Goal: Transaction & Acquisition: Purchase product/service

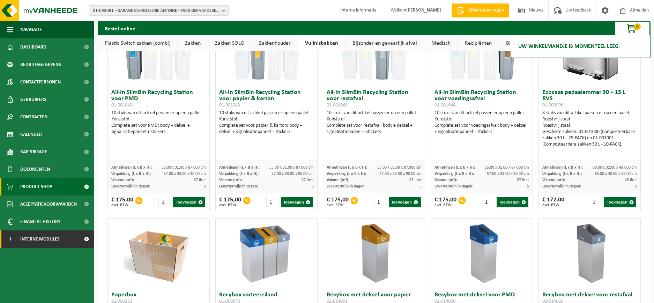
drag, startPoint x: 0, startPoint y: 0, endPoint x: 82, endPoint y: 238, distance: 252.3
click at [83, 239] on span at bounding box center [87, 238] width 16 height 17
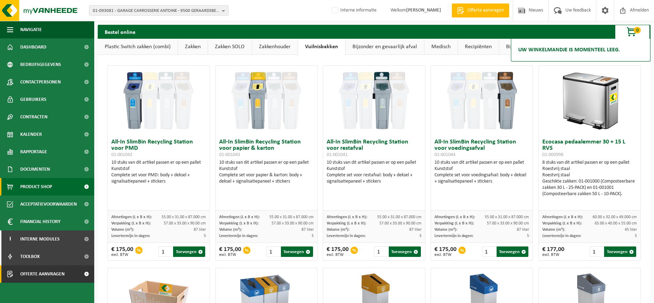
click at [68, 274] on link "Offerte aanvragen" at bounding box center [47, 273] width 94 height 17
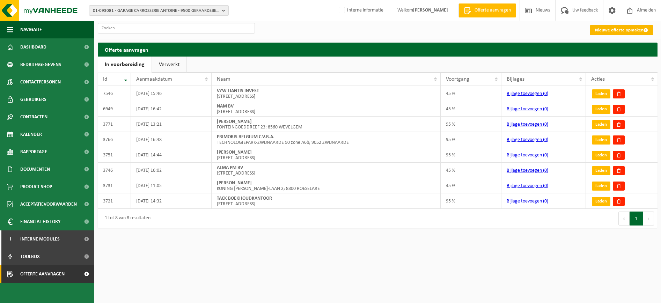
click at [605, 32] on link "Nieuwe offerte opmaken" at bounding box center [622, 30] width 64 height 10
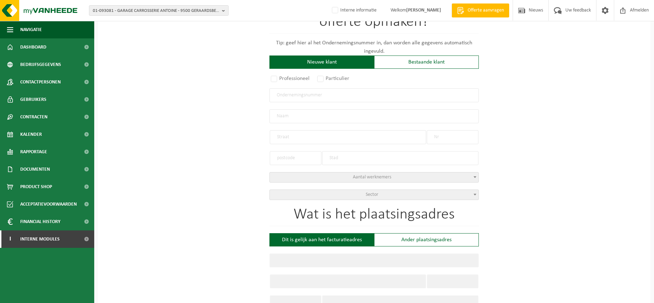
scroll to position [87, 0]
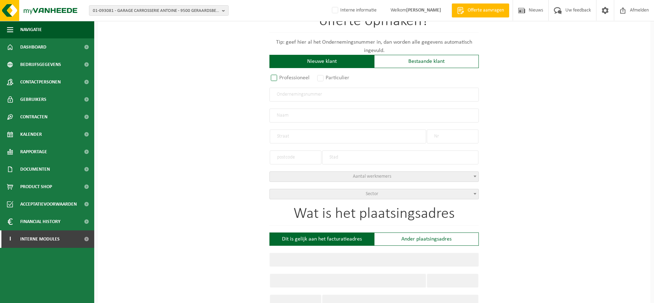
click at [276, 77] on label "Professioneel" at bounding box center [291, 78] width 42 height 10
click at [281, 163] on input "Professioneel" at bounding box center [283, 165] width 5 height 5
radio input "true"
drag, startPoint x: 290, startPoint y: 98, endPoint x: 299, endPoint y: 86, distance: 14.9
click at [290, 98] on input "text" at bounding box center [374, 95] width 209 height 14
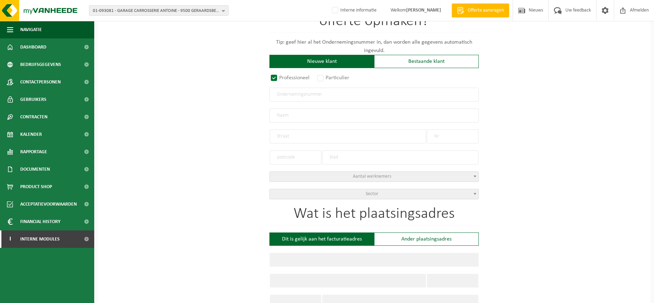
click at [308, 94] on input "text" at bounding box center [374, 95] width 209 height 14
paste input "0646427301"
type input "0646427301"
radio input "true"
drag, startPoint x: 313, startPoint y: 116, endPoint x: 289, endPoint y: 116, distance: 23.7
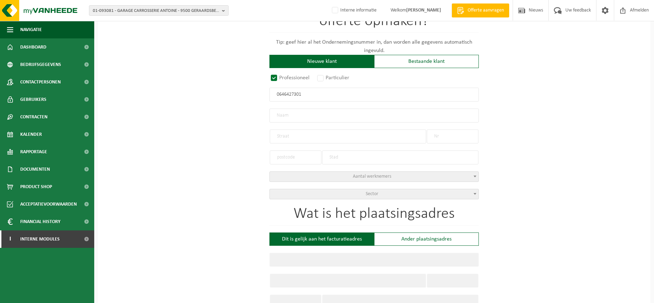
click at [313, 116] on input "text" at bounding box center [374, 116] width 209 height 14
type input "0646427301"
type input "BOODTS, GEERT"
type input "VAN BUNNENLAAN"
type input "26"
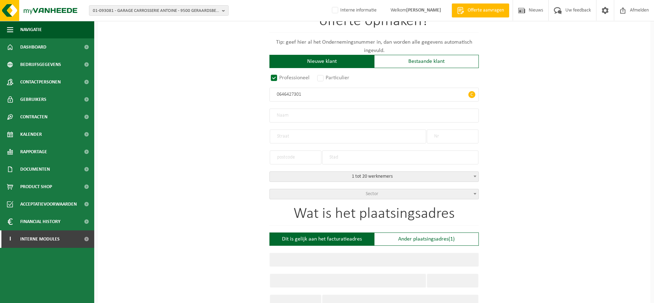
type input "8300"
type input "KNOKKE-HEIST"
select select "D"
type input "BOODTS, GEERT"
type input "VAN BUNNENLAAN"
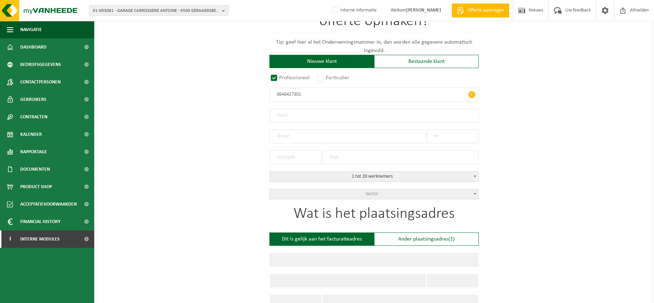
type input "26"
type input "8300"
type input "KNOKKE-HEIST"
type input "2336687834"
click at [500, 128] on div "Op welk bedrijf mogen we deze offerte opmaken? Tip: geef hier al het Ondernemin…" at bounding box center [374, 290] width 553 height 632
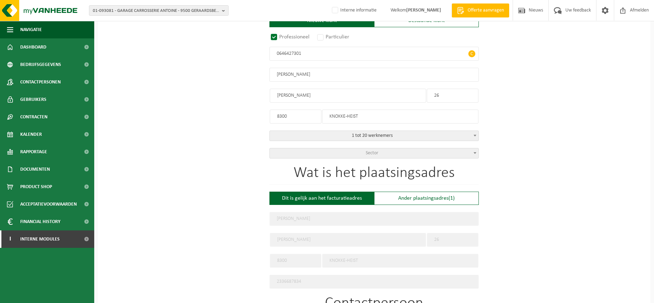
scroll to position [175, 0]
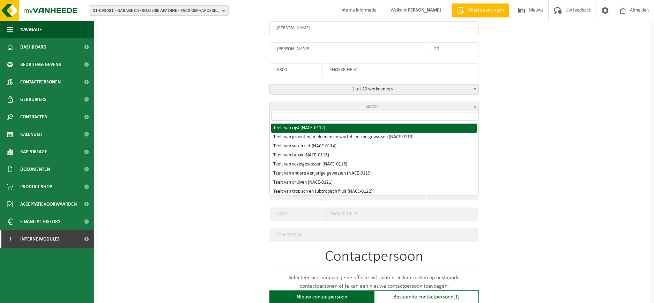
click at [419, 105] on span "Sector" at bounding box center [374, 107] width 209 height 10
click at [360, 103] on span "Sector" at bounding box center [374, 107] width 209 height 10
click at [346, 119] on input "search" at bounding box center [374, 116] width 206 height 9
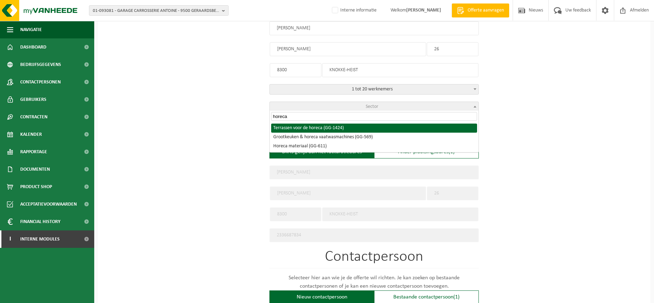
drag, startPoint x: 308, startPoint y: 119, endPoint x: 271, endPoint y: 117, distance: 37.0
click at [271, 117] on input "horeca" at bounding box center [374, 116] width 206 height 9
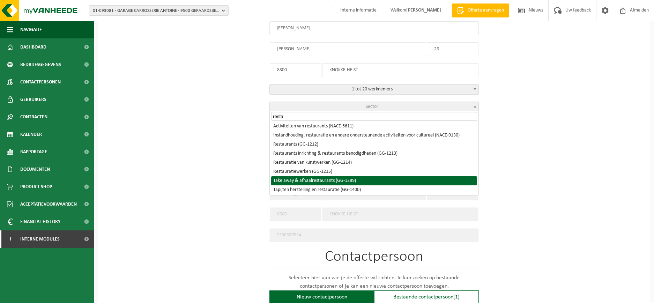
scroll to position [0, 0]
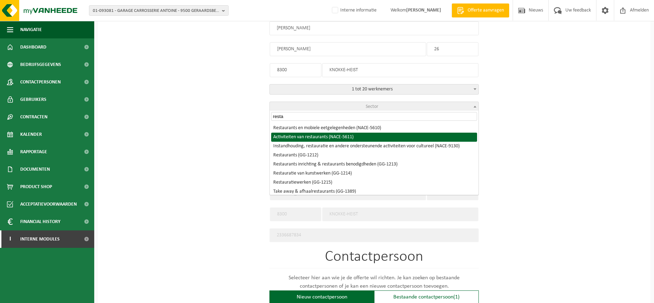
type input "resta"
select select "NACE_5611"
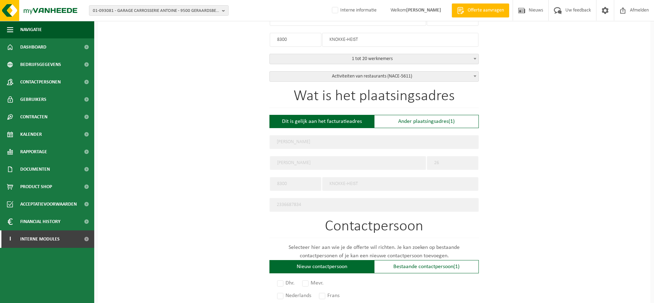
scroll to position [218, 0]
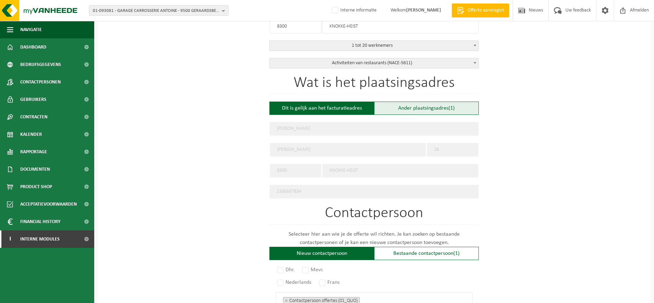
click at [396, 106] on div "Ander plaatsingsadres (1)" at bounding box center [426, 108] width 105 height 13
type input "Werf -"
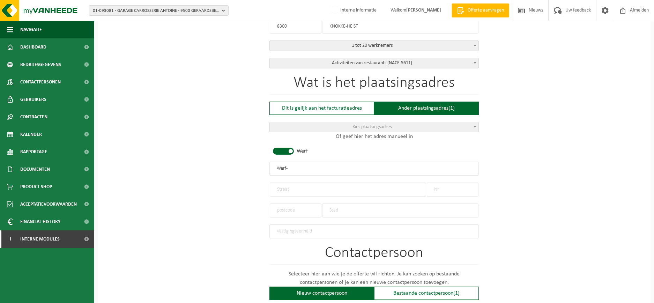
click at [329, 128] on span "Kies plaatsingsadres" at bounding box center [374, 127] width 209 height 10
click at [325, 128] on span "Kies plaatsingsadres" at bounding box center [374, 127] width 209 height 10
click at [286, 150] on span at bounding box center [283, 151] width 21 height 7
click at [283, 167] on input "text" at bounding box center [374, 169] width 209 height 14
click at [298, 165] on input "text" at bounding box center [374, 169] width 209 height 14
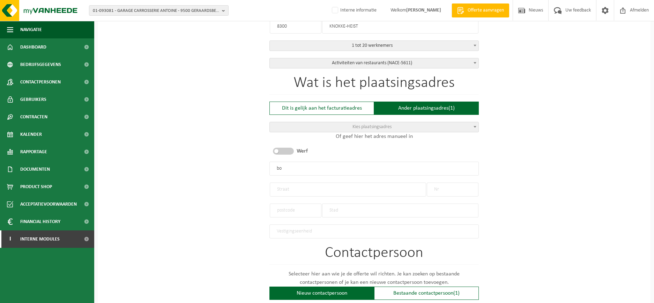
type input "b"
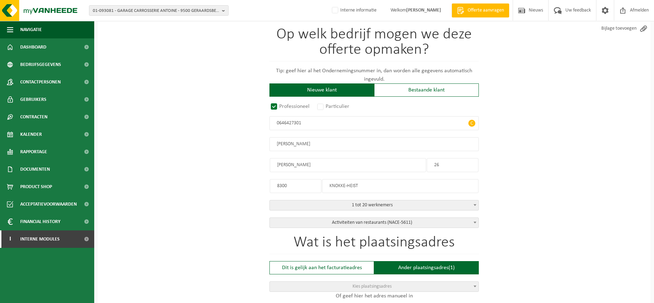
scroll to position [44, 0]
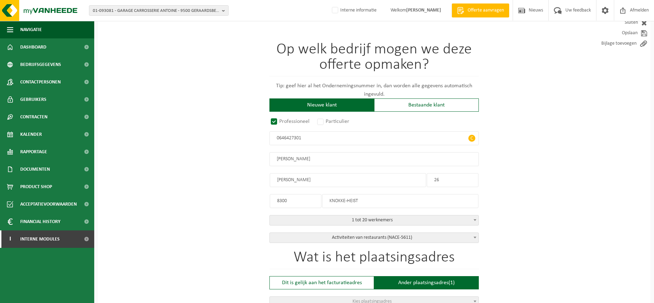
click at [322, 160] on input "BOODTS, GEERT" at bounding box center [374, 159] width 209 height 14
drag, startPoint x: 320, startPoint y: 160, endPoint x: 244, endPoint y: 164, distance: 76.6
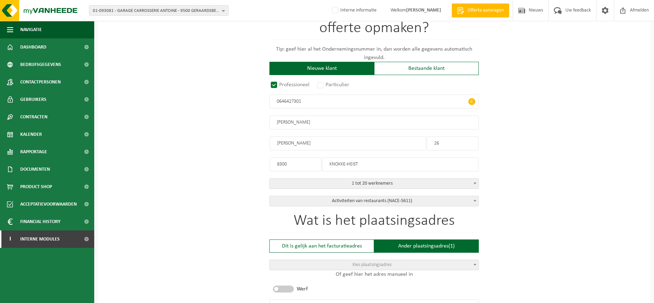
scroll to position [175, 0]
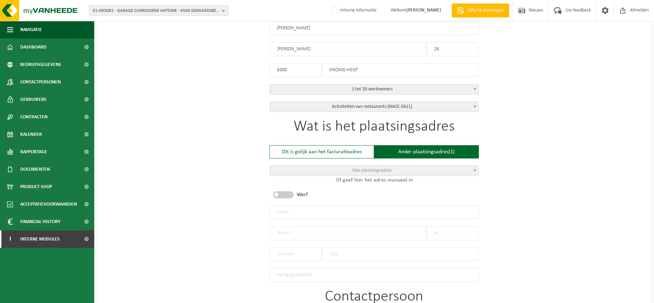
type input "BOODTS, GEERT"
type input "VAN BUNNENLAAN"
type input "26"
type input "8300"
type input "KNOKKE-HEIST"
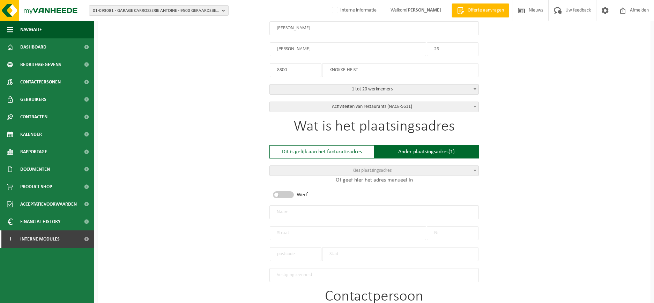
type input "2336687834"
click at [313, 210] on input "BOODTS, GEERT" at bounding box center [374, 212] width 209 height 14
click at [378, 171] on span "Kies plaatsingsadres" at bounding box center [372, 170] width 39 height 5
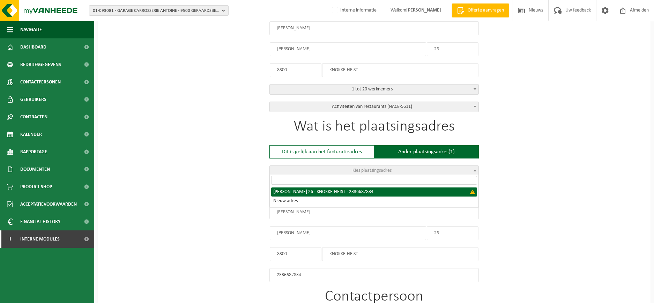
click at [378, 171] on span "Kies plaatsingsadres" at bounding box center [372, 170] width 39 height 5
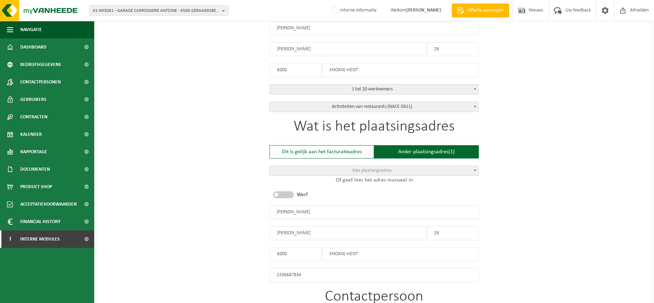
click at [313, 209] on input "BOODTS, GEERT" at bounding box center [374, 212] width 209 height 14
click at [312, 152] on div "Dit is gelijk aan het facturatieadres" at bounding box center [322, 151] width 105 height 13
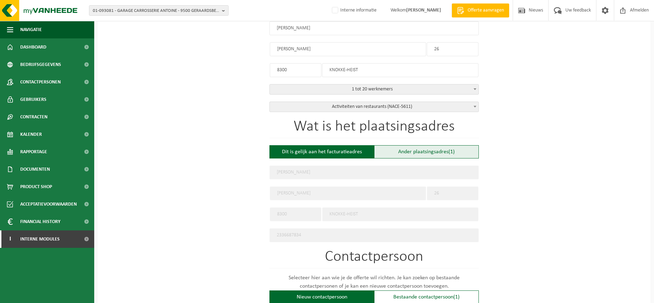
click at [391, 150] on div "Ander plaatsingsadres (1)" at bounding box center [426, 151] width 105 height 13
type input "Werf -"
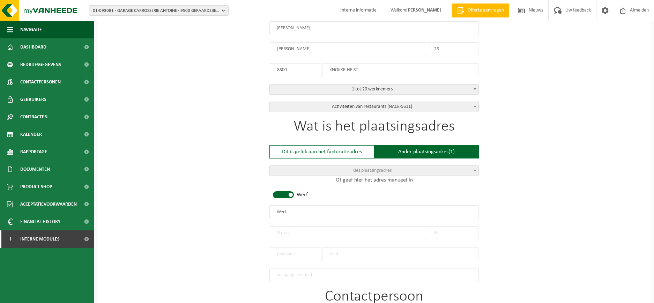
drag, startPoint x: 307, startPoint y: 210, endPoint x: 257, endPoint y: 207, distance: 49.7
click at [257, 207] on div "Op welk bedrijf mogen we deze offerte opmaken? Tip: geef hier al het Ondernemin…" at bounding box center [374, 223] width 553 height 672
paste input "BOODTS, GEERT"
type input "BOODTS, GEERT"
click at [291, 195] on span at bounding box center [283, 194] width 21 height 7
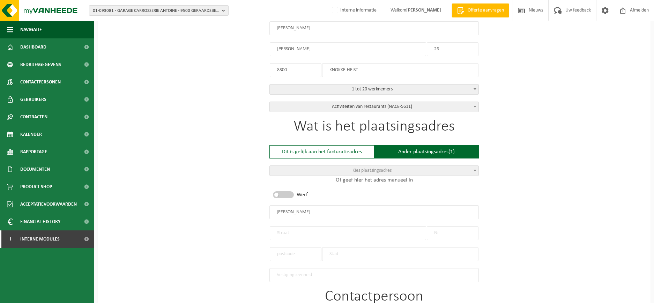
click at [302, 226] on input "text" at bounding box center [348, 233] width 156 height 14
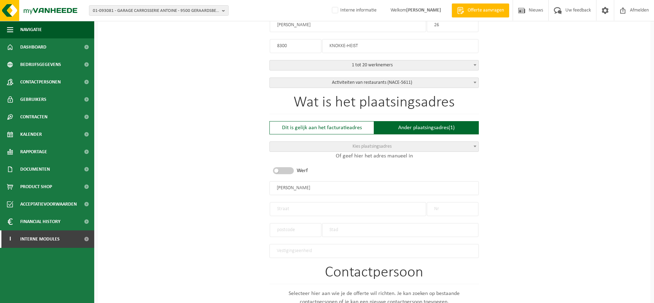
scroll to position [218, 0]
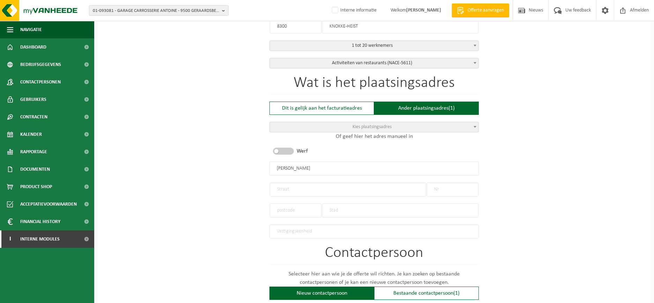
click at [356, 185] on input "text" at bounding box center [348, 190] width 156 height 14
paste input "Ommegangsdreef 53"
drag, startPoint x: 332, startPoint y: 189, endPoint x: 312, endPoint y: 185, distance: 20.2
click at [312, 185] on input "Ommegangsdreef 53" at bounding box center [348, 190] width 156 height 14
type input "Ommegangsdreef"
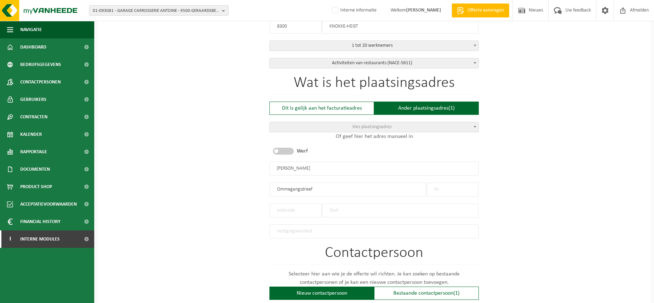
click at [431, 186] on input "text" at bounding box center [453, 190] width 52 height 14
type input "53"
click at [297, 212] on input "text" at bounding box center [296, 211] width 52 height 14
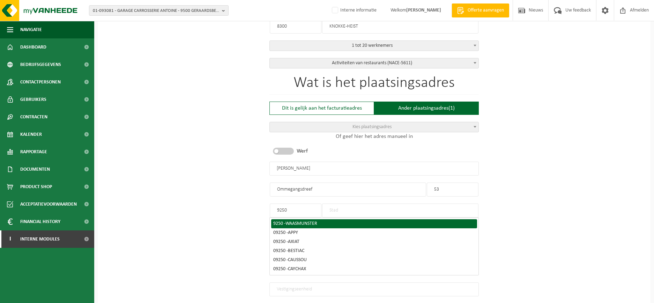
type input "9250"
click at [302, 221] on span "WAASMUNSTER" at bounding box center [302, 223] width 32 height 5
type input "WAASMUNSTER"
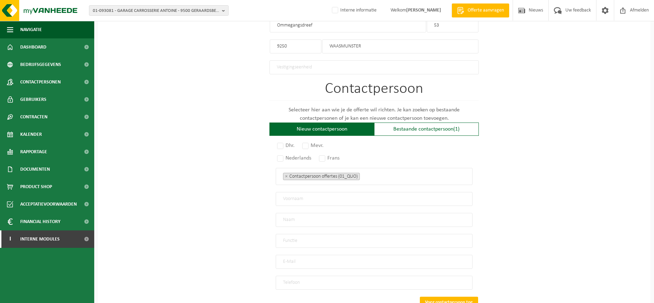
scroll to position [393, 0]
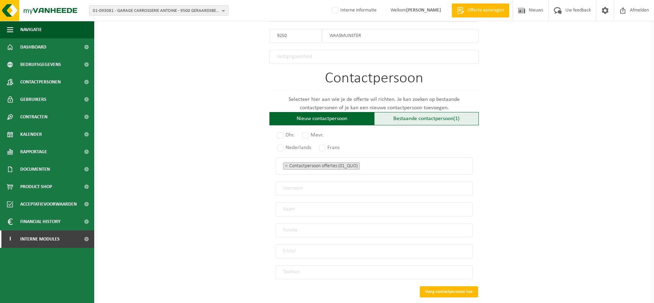
click at [408, 115] on div "Bestaande contactpersoon (1)" at bounding box center [426, 118] width 105 height 13
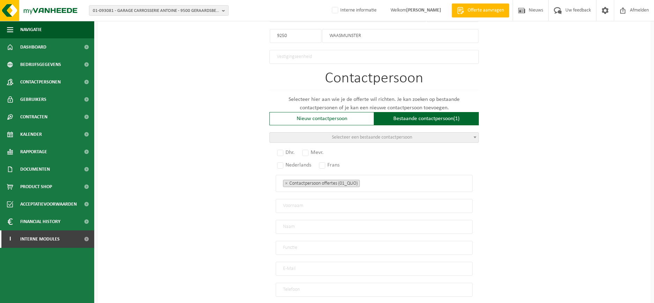
click at [360, 135] on span "Selecteer een bestaande contactpersoon" at bounding box center [372, 137] width 80 height 5
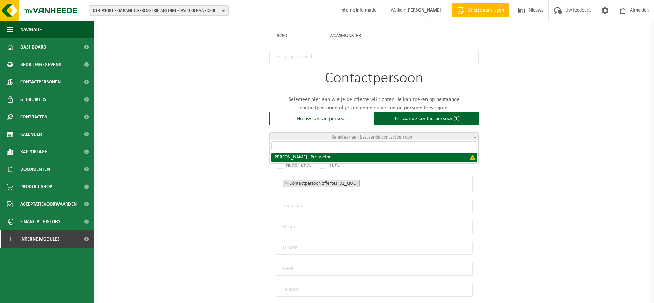
select select "{"code":"","firstname":"GEERT","surname":"BOODTS","gender":"Unknown","position"…"
type input "GEERT"
type input "BOODTS"
type input "Proprietor"
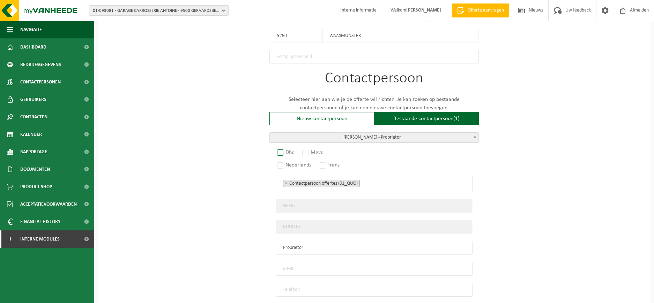
click at [287, 150] on label "Dhr." at bounding box center [286, 153] width 21 height 10
radio input "true"
click at [283, 162] on label "Nederlands" at bounding box center [295, 165] width 38 height 10
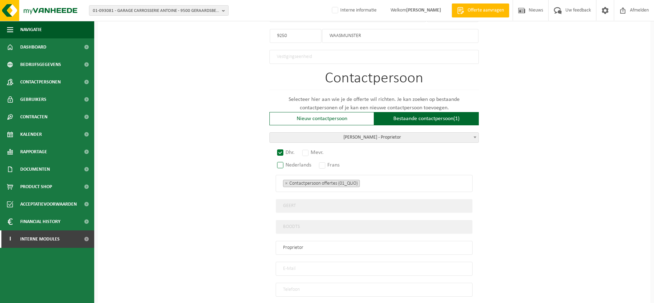
radio input "true"
click at [393, 179] on ul "× Contactpersoon offertes (01_QUO)" at bounding box center [374, 183] width 182 height 9
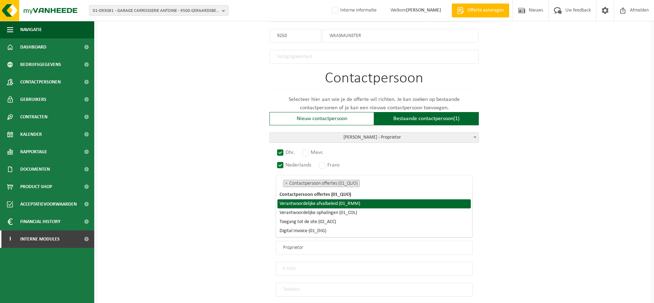
click at [358, 201] on li "Verantwoordelijke afvalbeleid (01_RMM)" at bounding box center [374, 203] width 193 height 9
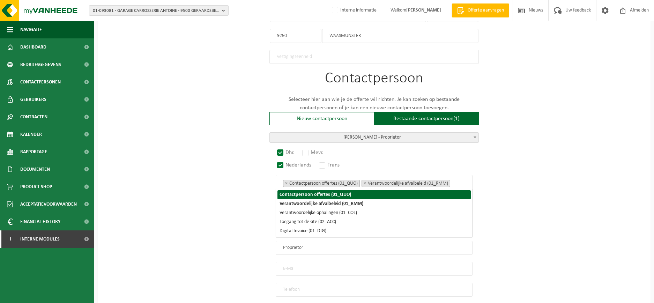
click at [457, 180] on ul "× Contactpersoon offertes (01_QUO) × Verantwoordelijke afvalbeleid (01_RMM)" at bounding box center [374, 183] width 182 height 9
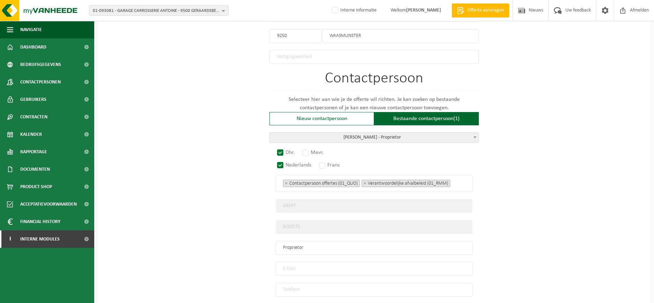
click at [467, 181] on span "× Contactpersoon offertes (01_QUO) × Verantwoordelijke afvalbeleid (01_RMM)" at bounding box center [374, 183] width 197 height 17
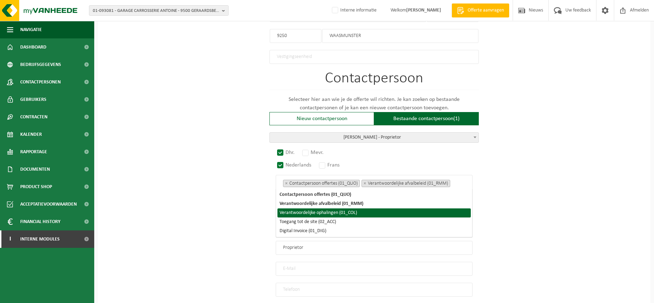
click at [373, 217] on li "Verantwoordelijke ophalingen (01_COL)" at bounding box center [374, 212] width 193 height 9
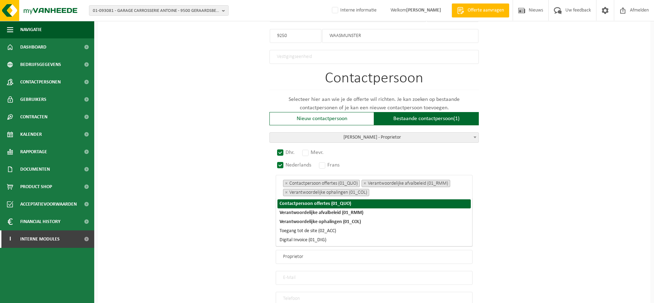
click at [460, 180] on ul "× Contactpersoon offertes (01_QUO) × Verantwoordelijke afvalbeleid (01_RMM) × V…" at bounding box center [374, 188] width 182 height 18
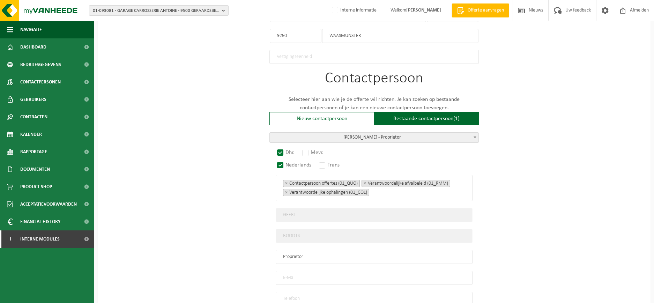
click at [462, 189] on ul "× Contactpersoon offertes (01_QUO) × Verantwoordelijke afvalbeleid (01_RMM) × V…" at bounding box center [374, 188] width 182 height 18
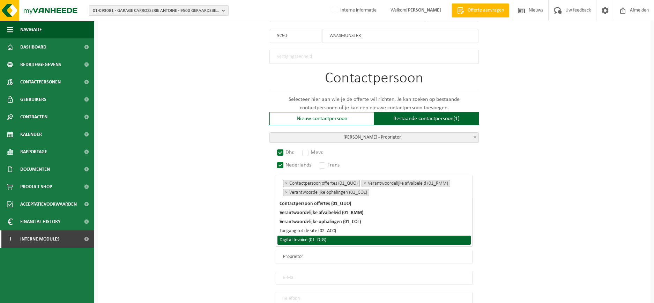
click at [356, 237] on li "Digital Invoice (01_DIG)" at bounding box center [374, 240] width 193 height 9
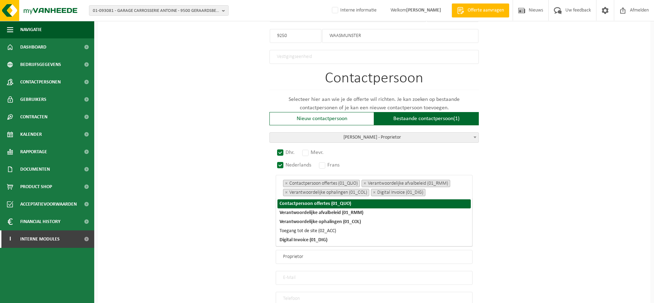
click at [448, 192] on ul "× Contactpersoon offertes (01_QUO) × Verantwoordelijke afvalbeleid (01_RMM) × V…" at bounding box center [374, 188] width 182 height 18
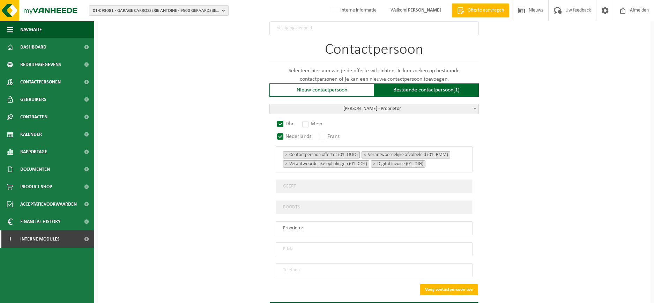
scroll to position [436, 0]
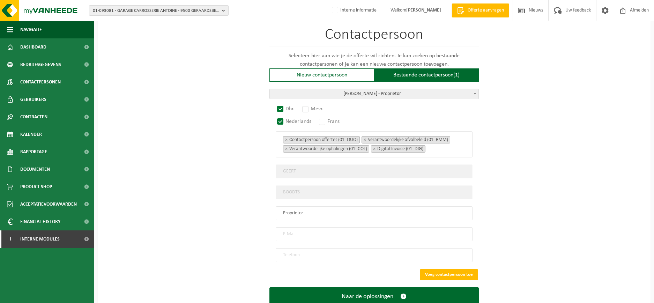
click at [356, 229] on input "email" at bounding box center [374, 234] width 197 height 14
click at [315, 228] on input "email" at bounding box center [374, 234] width 197 height 14
paste input "Geert@allservice.be"
type input "Geert@allservice.be"
click at [325, 248] on input "tel" at bounding box center [374, 255] width 197 height 14
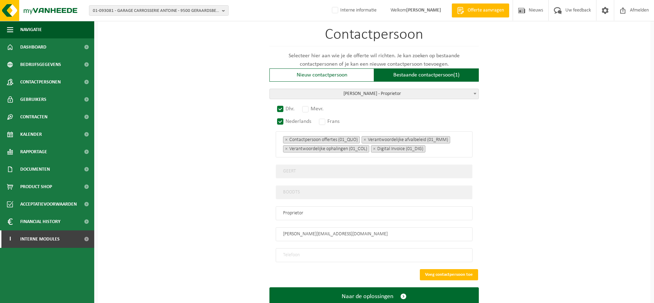
click at [307, 251] on input "tel" at bounding box center [374, 255] width 197 height 14
paste input "+32 475 41 78 72"
type input "+32 475 41 78 72"
click at [430, 270] on button "Voeg contactpersoon toe" at bounding box center [449, 274] width 58 height 11
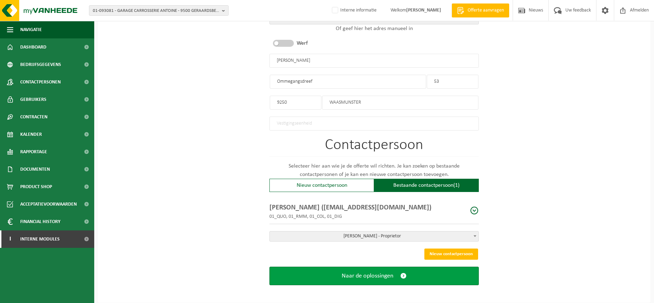
click at [401, 277] on button "Naar de oplossingen" at bounding box center [374, 276] width 209 height 19
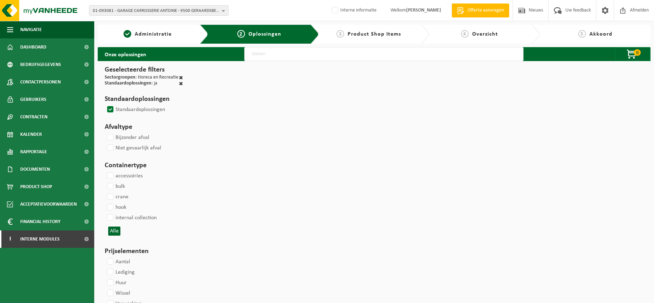
click at [111, 110] on label "Standaardoplossingen" at bounding box center [135, 109] width 59 height 10
click at [105, 104] on input "Standaardoplossingen" at bounding box center [104, 104] width 0 height 0
click at [111, 110] on label "Standaardoplossingen" at bounding box center [135, 109] width 59 height 10
click at [105, 104] on input "Standaardoplossingen" at bounding box center [104, 104] width 0 height 0
checkbox input "false"
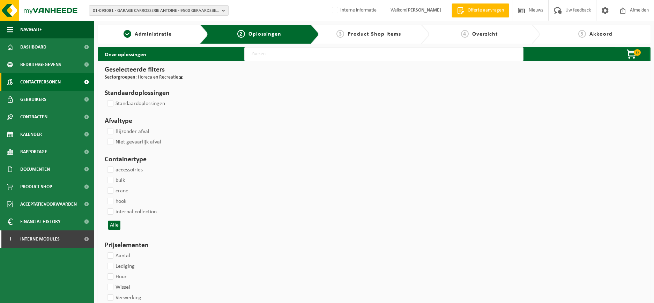
select select
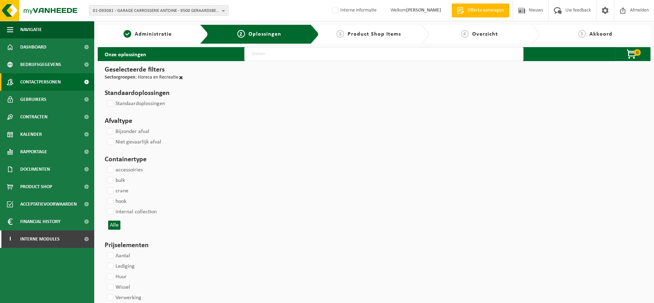
select select
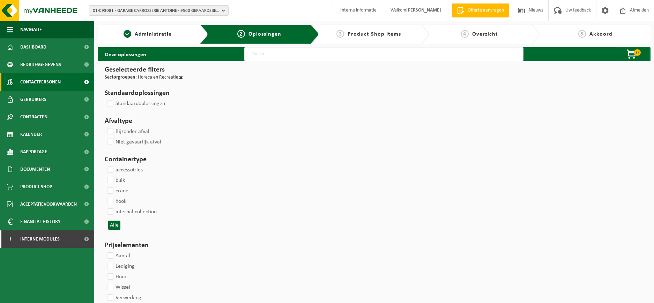
select select
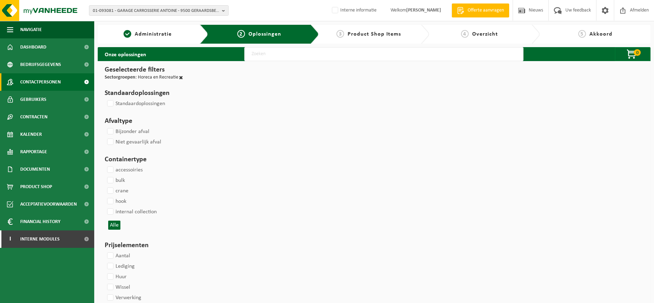
select select
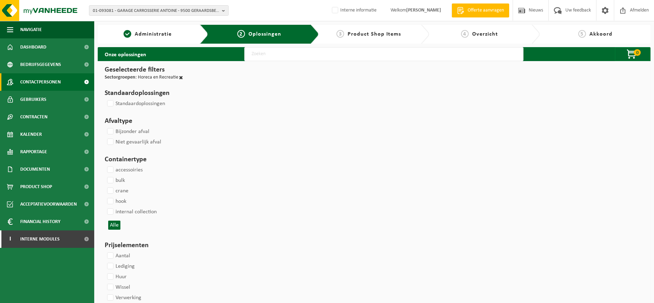
select select
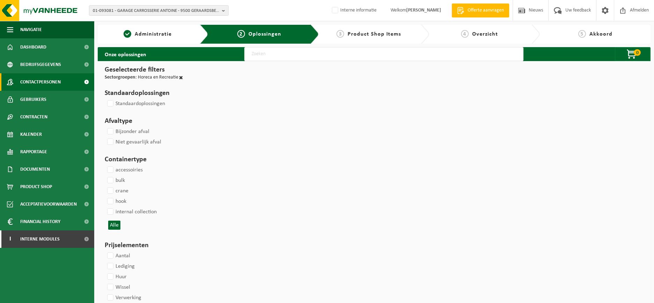
select select
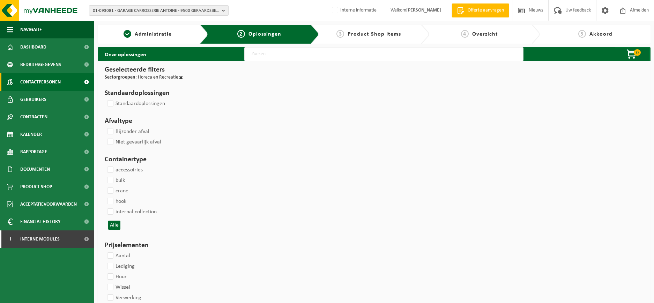
select select
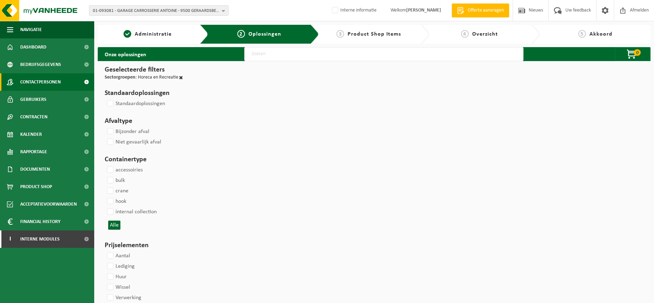
select select
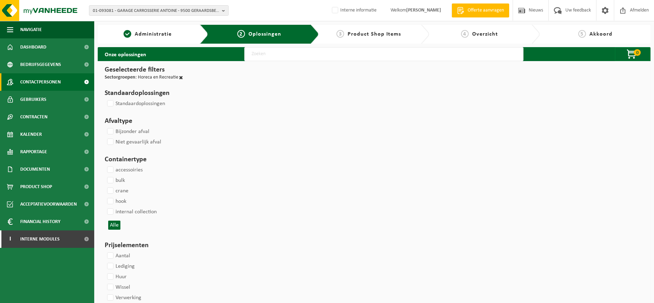
select select
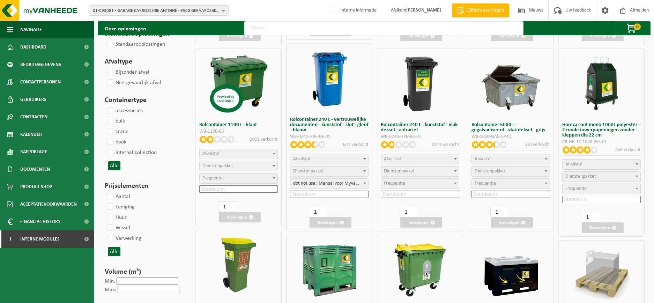
scroll to position [393, 0]
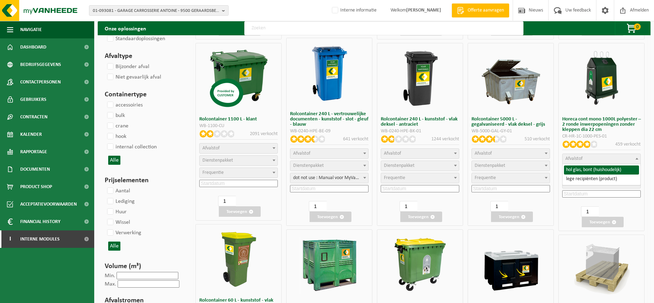
click at [590, 159] on span "Afvalstof" at bounding box center [602, 159] width 78 height 10
select select "209"
select select
select select "18"
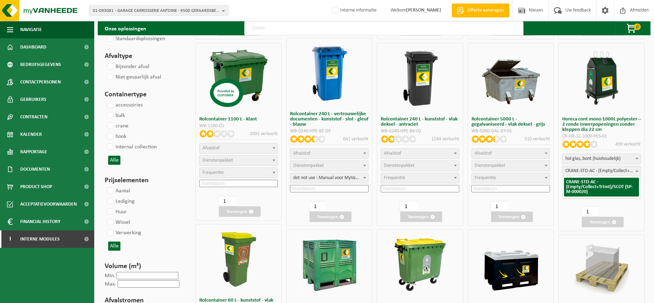
click at [597, 173] on span "CRANE-STD-AC - (Empty/Collect+Trtmt)/SCOT (SP-M-000020)" at bounding box center [602, 171] width 78 height 10
click at [595, 181] on span "Frequentie" at bounding box center [602, 183] width 78 height 10
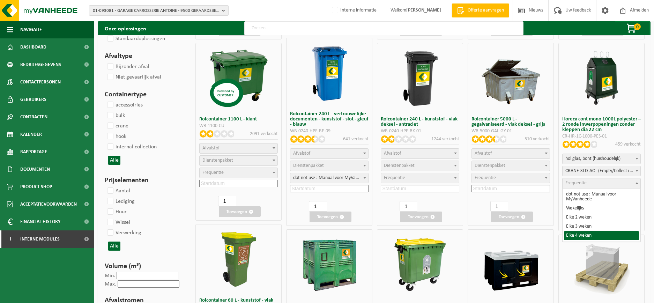
select select "15"
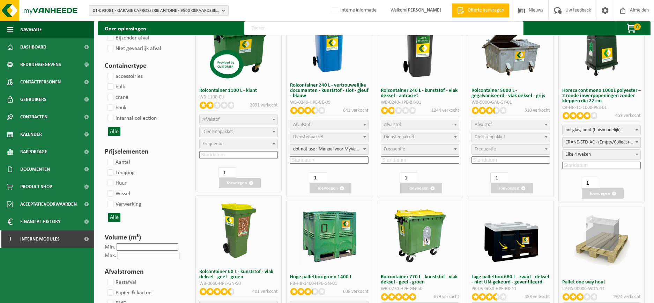
scroll to position [436, 0]
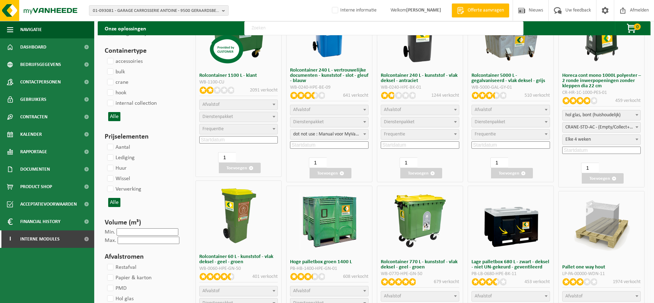
click at [584, 147] on input at bounding box center [601, 150] width 79 height 7
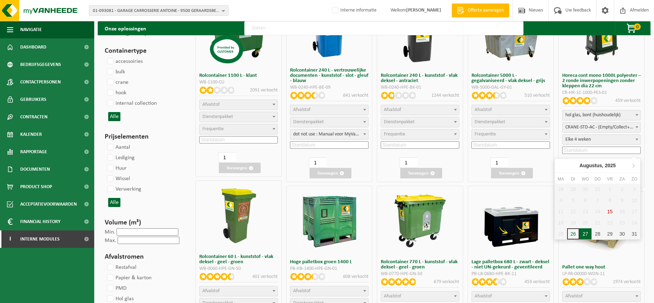
click at [584, 231] on div "27" at bounding box center [586, 233] width 12 height 11
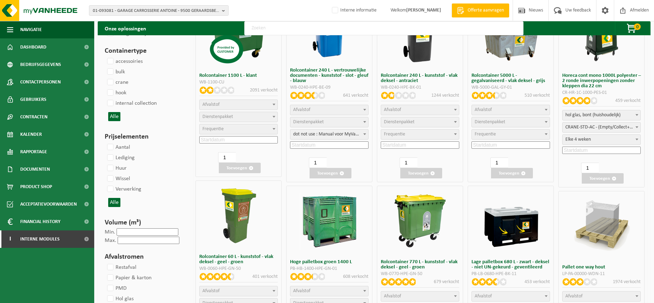
type input "2025-08-27"
click at [597, 176] on button "Toevoegen" at bounding box center [603, 178] width 42 height 10
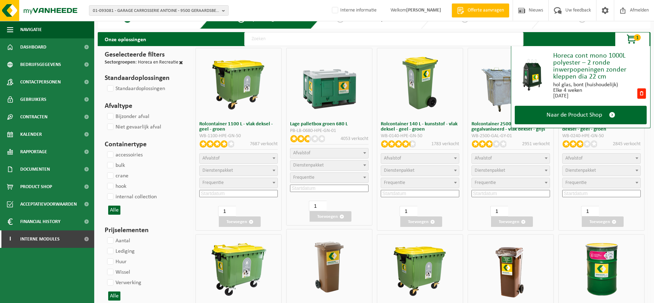
scroll to position [0, 0]
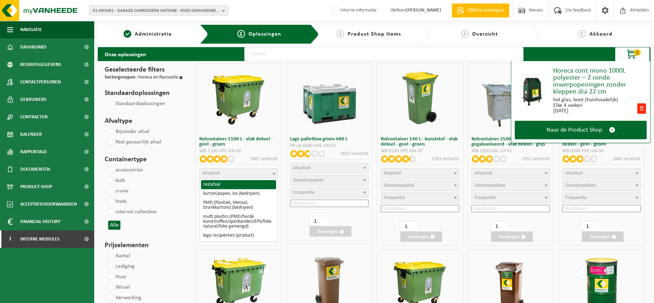
click at [272, 172] on span at bounding box center [274, 173] width 7 height 9
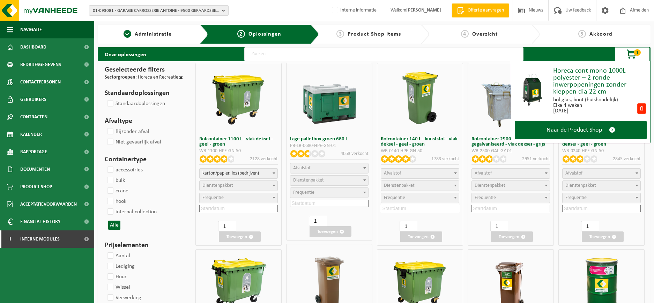
select select "26"
select select
select select "2"
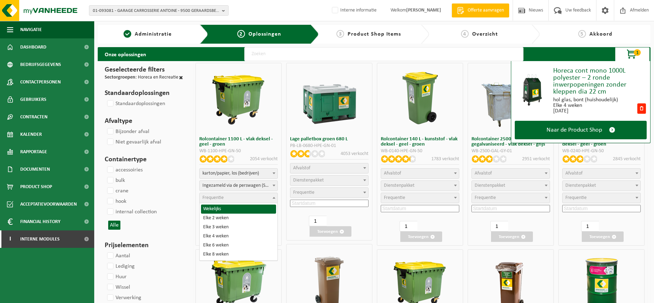
click at [256, 193] on span "Frequentie" at bounding box center [239, 198] width 78 height 10
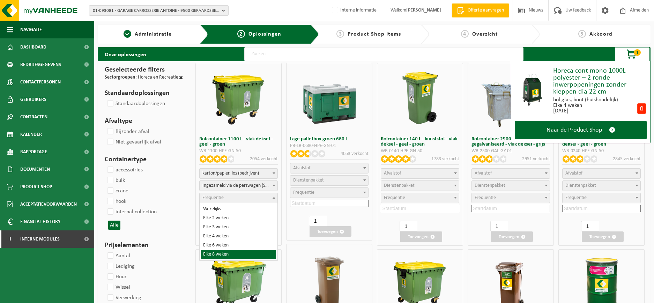
select select "22"
click at [245, 208] on input at bounding box center [238, 208] width 79 height 7
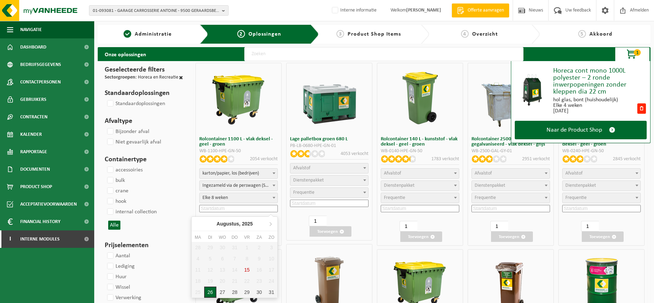
click at [213, 292] on div "26" at bounding box center [210, 292] width 12 height 11
type input "2025-08-26"
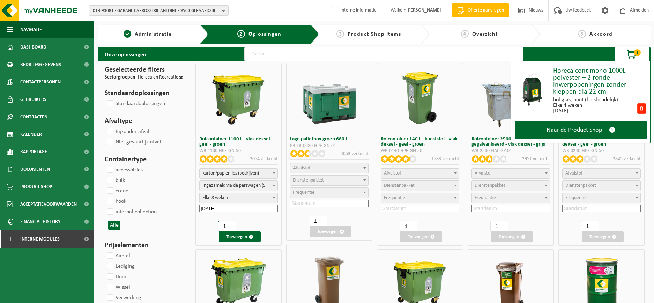
click at [227, 226] on input "1" at bounding box center [227, 226] width 18 height 10
type input "2"
click at [234, 225] on input "2" at bounding box center [227, 226] width 18 height 10
click at [233, 238] on button "Toevoegen" at bounding box center [240, 236] width 42 height 10
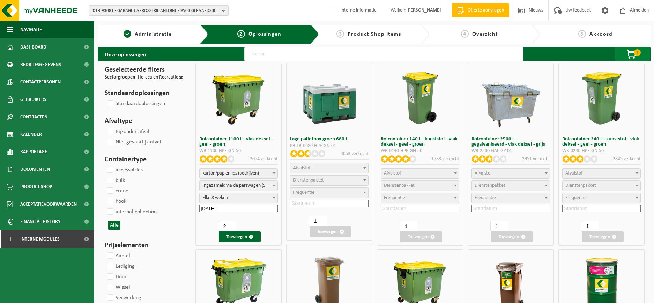
click at [639, 51] on span "2" at bounding box center [637, 52] width 7 height 7
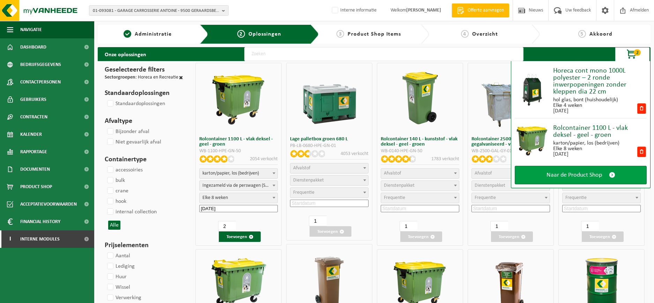
click at [584, 176] on span "Naar de Product Shop" at bounding box center [575, 174] width 56 height 7
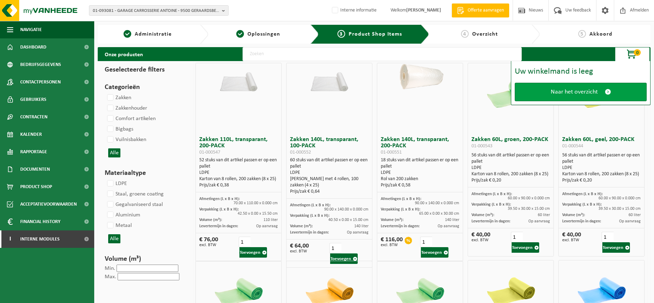
click at [583, 97] on link "Naar het overzicht" at bounding box center [581, 92] width 132 height 19
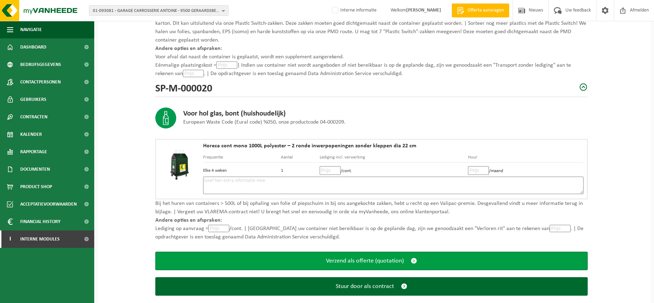
scroll to position [257, 0]
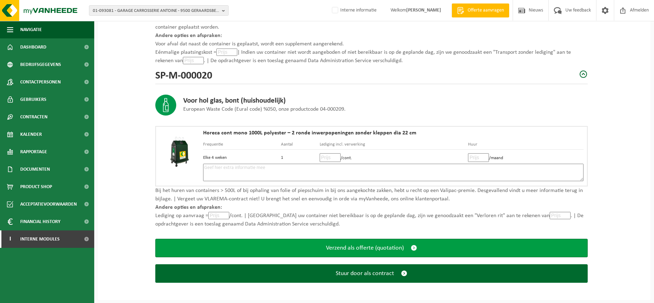
click at [407, 249] on button "Verzend als offerte (quotation)" at bounding box center [371, 248] width 433 height 19
